Goal: Browse casually: Explore the website without a specific task or goal

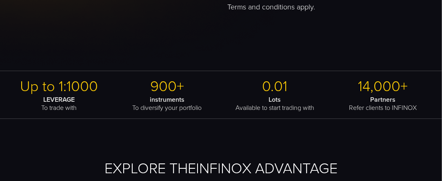
scroll to position [347, 0]
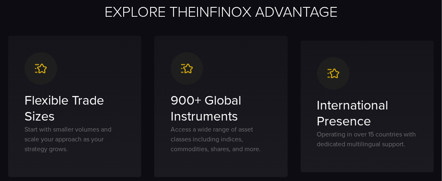
scroll to position [442, 0]
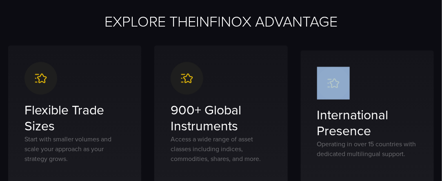
drag, startPoint x: 439, startPoint y: 46, endPoint x: 443, endPoint y: 69, distance: 23.2
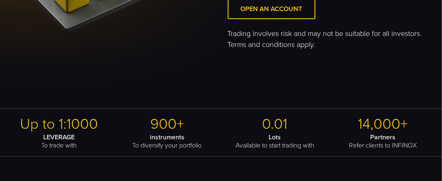
scroll to position [252, 0]
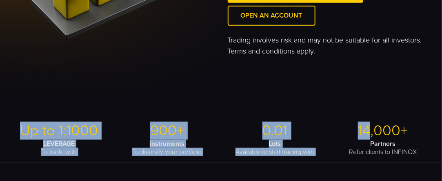
click at [371, 116] on div "Up to 1:1000 LEVERAGE To trade with 900+ instruments To diversify your portfoli…" at bounding box center [221, 139] width 442 height 48
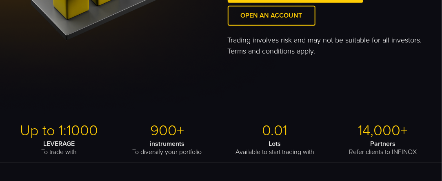
click at [392, 133] on h2 "14,000+" at bounding box center [383, 131] width 102 height 18
click at [395, 133] on h2 "14,000+" at bounding box center [383, 131] width 102 height 18
drag, startPoint x: 417, startPoint y: 131, endPoint x: 402, endPoint y: 129, distance: 15.2
click at [412, 129] on h2 "14,000+" at bounding box center [383, 131] width 102 height 18
click at [385, 153] on p "Partners Refer clients to INFINOX" at bounding box center [383, 148] width 102 height 16
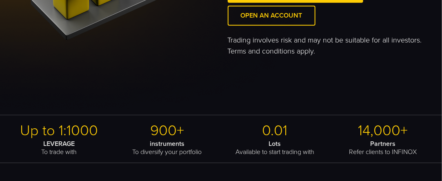
click at [385, 151] on p "Partners Refer clients to INFINOX" at bounding box center [383, 148] width 102 height 16
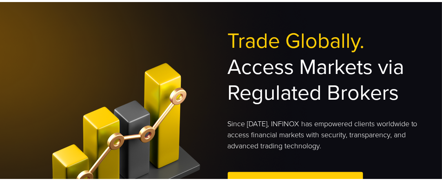
scroll to position [64, 0]
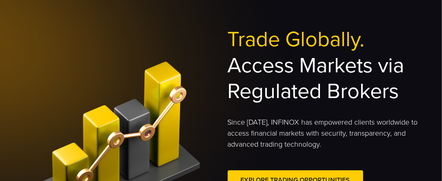
drag, startPoint x: 205, startPoint y: 27, endPoint x: 212, endPoint y: 21, distance: 9.3
click at [209, 23] on div "Trade Globally. Access Markets via Regulated Brokers Since [DATE], INFINOX has …" at bounding box center [221, 137] width 442 height 332
drag, startPoint x: 190, startPoint y: 65, endPoint x: 230, endPoint y: 47, distance: 44.9
drag, startPoint x: 230, startPoint y: 47, endPoint x: 190, endPoint y: 31, distance: 43.6
click at [190, 31] on div "Trade Globally. Access Markets via Regulated Brokers Since [DATE], INFINOX has …" at bounding box center [220, 146] width 425 height 238
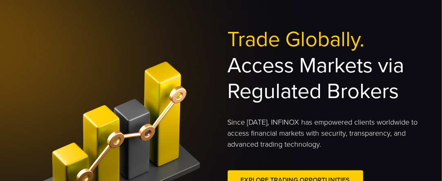
scroll to position [109, 0]
